Goal: Task Accomplishment & Management: Use online tool/utility

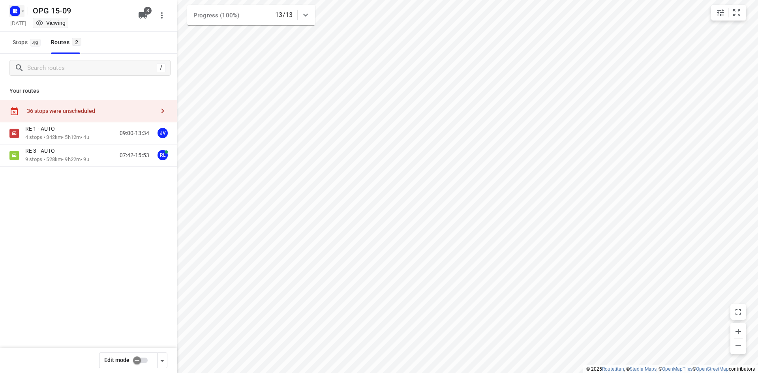
click at [22, 11] on icon "button" at bounding box center [23, 11] width 6 height 6
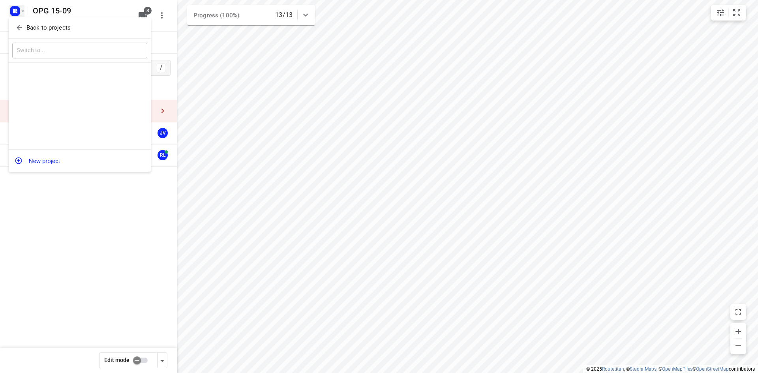
click at [26, 31] on p "Back to projects" at bounding box center [48, 27] width 44 height 9
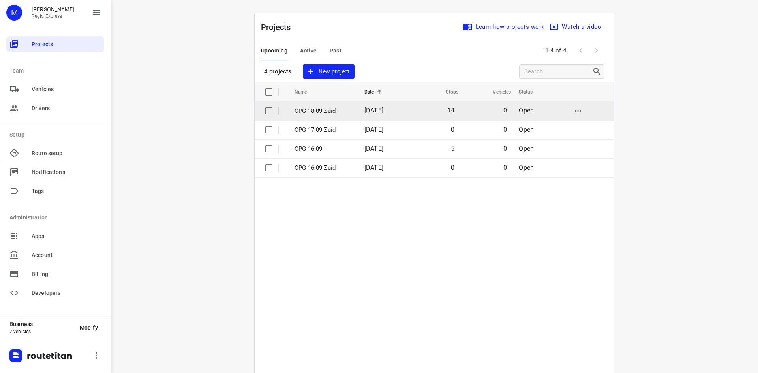
click at [358, 111] on td "[DATE]" at bounding box center [383, 110] width 51 height 19
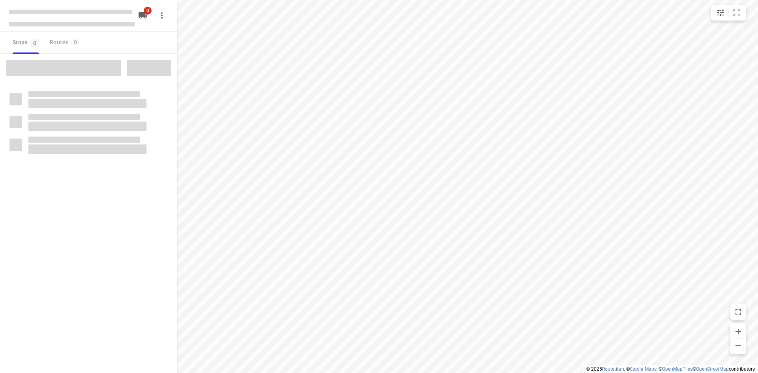
type input "distance"
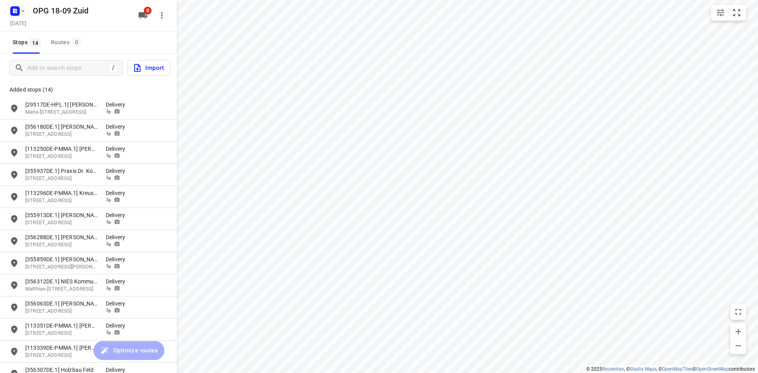
click at [17, 8] on rect "button" at bounding box center [14, 10] width 9 height 9
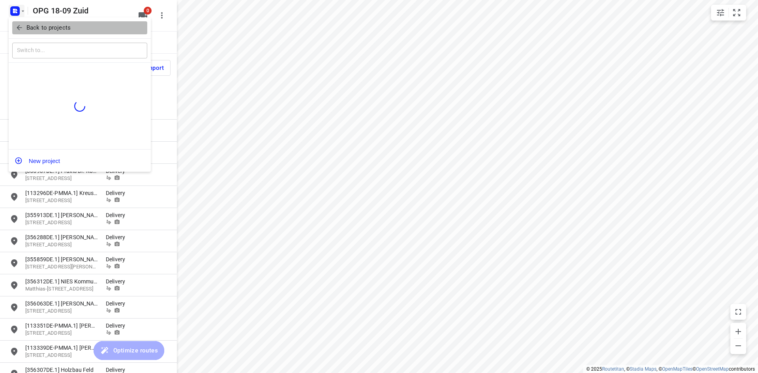
click at [15, 26] on icon "button" at bounding box center [19, 28] width 8 height 8
